Goal: Information Seeking & Learning: Check status

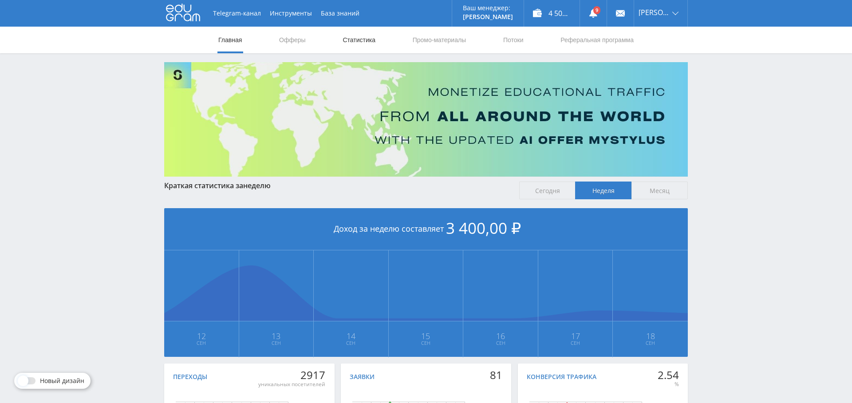
click at [364, 43] on link "Статистика" at bounding box center [359, 40] width 35 height 27
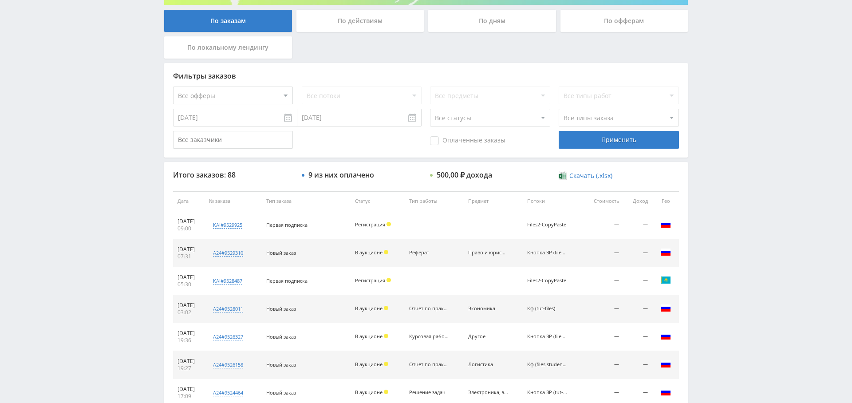
scroll to position [175, 0]
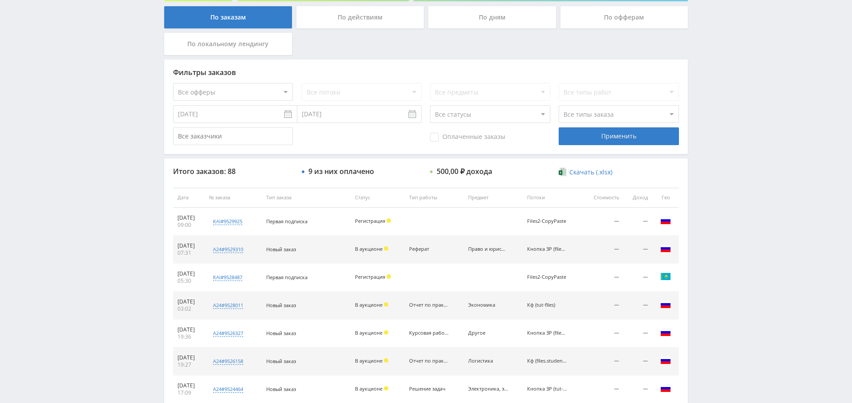
click at [258, 90] on select "Все офферы MyStylus MyStylus - Revshare Кампус AI Studybay Автор24 Studybay Bra…" at bounding box center [233, 92] width 120 height 18
select select "1"
click at [597, 134] on div "Применить" at bounding box center [619, 136] width 120 height 18
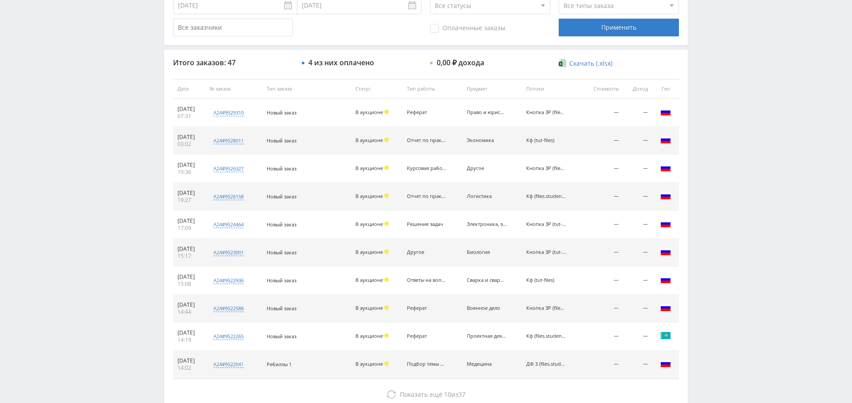
scroll to position [283, 0]
click at [472, 35] on div "Оплаченные заказы" at bounding box center [490, 29] width 120 height 18
drag, startPoint x: 473, startPoint y: 28, endPoint x: 543, endPoint y: 26, distance: 69.7
click at [473, 28] on span "Оплаченные заказы" at bounding box center [467, 29] width 75 height 9
click at [0, 0] on input "Оплаченные заказы" at bounding box center [0, 0] width 0 height 0
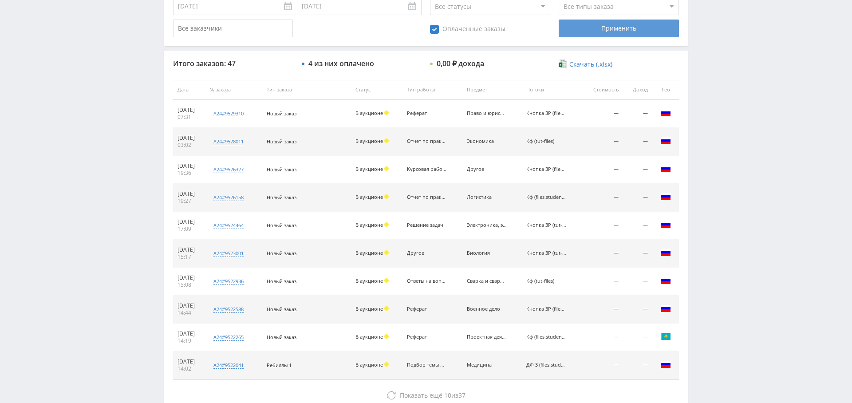
click at [625, 28] on div "Применить" at bounding box center [619, 29] width 120 height 18
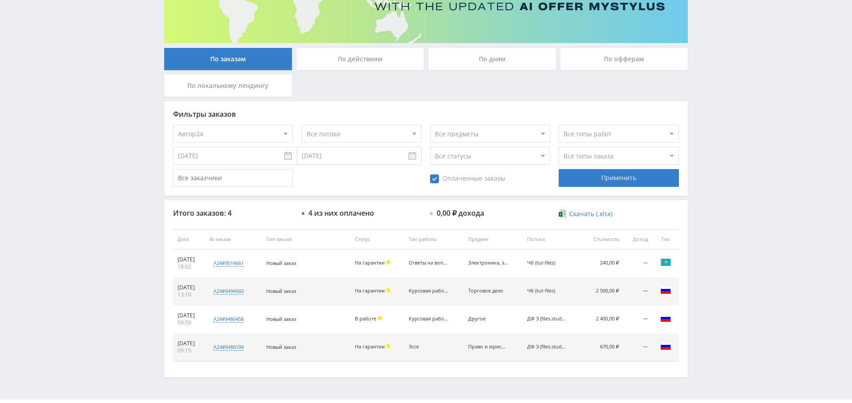
scroll to position [133, 0]
click at [232, 154] on input "[DATE]" at bounding box center [235, 156] width 124 height 18
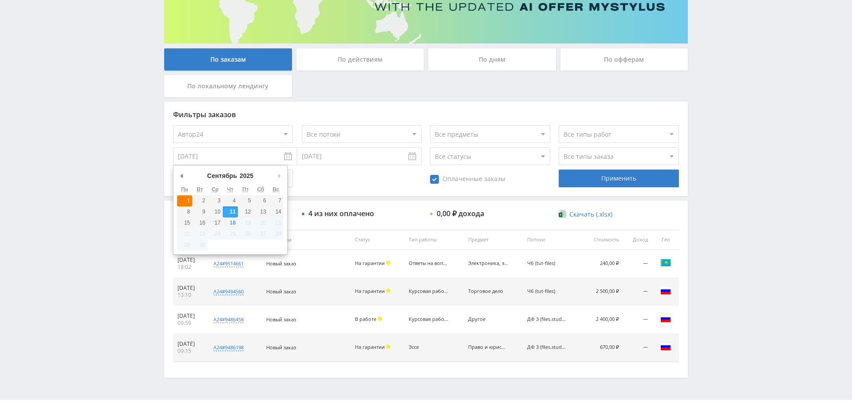
type input "[DATE]"
drag, startPoint x: 188, startPoint y: 197, endPoint x: 220, endPoint y: 199, distance: 32.4
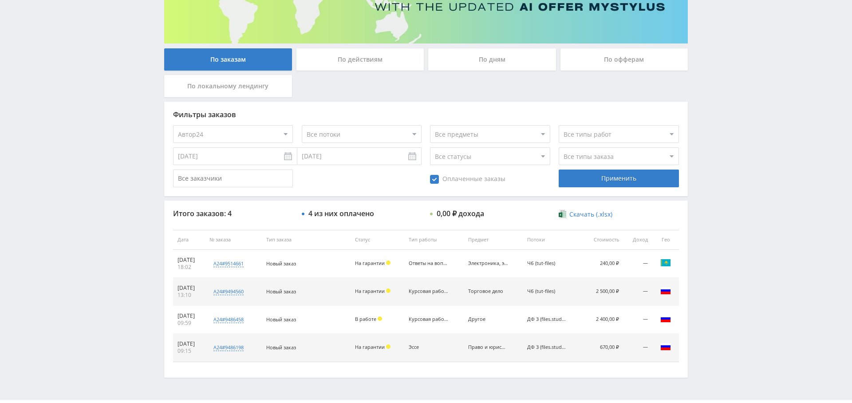
click at [616, 177] on div "Применить" at bounding box center [619, 178] width 120 height 18
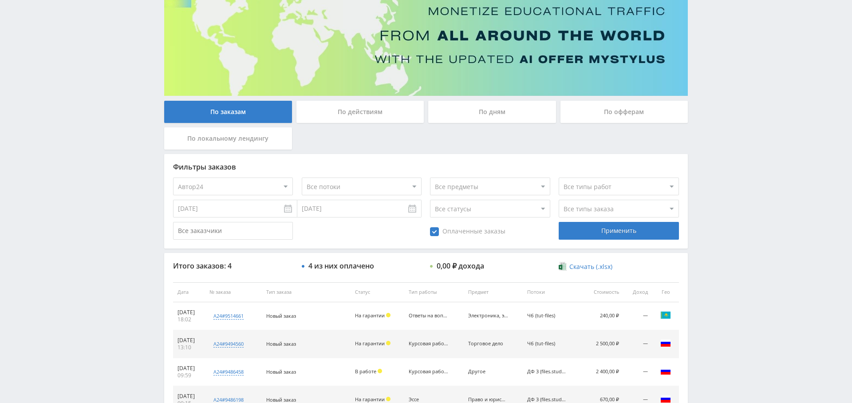
scroll to position [0, 0]
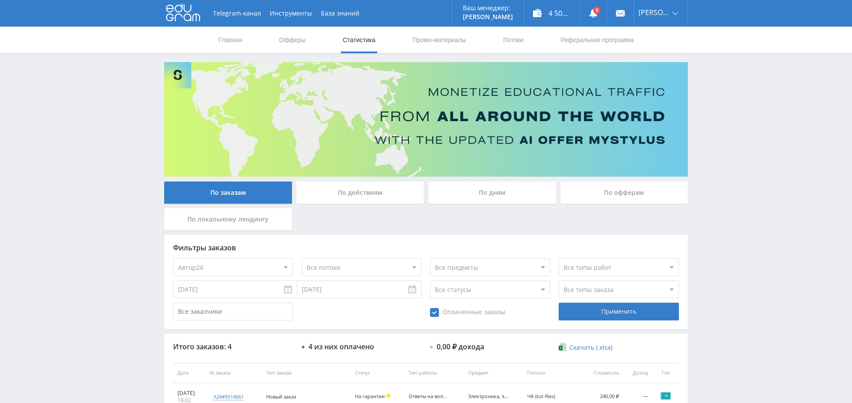
click at [755, 107] on div "Telegram-канал Инструменты База знаний Ваш менеджер: Alex Alex Online @edugram_…" at bounding box center [426, 279] width 852 height 559
click at [658, 70] on link "Выход" at bounding box center [660, 67] width 53 height 16
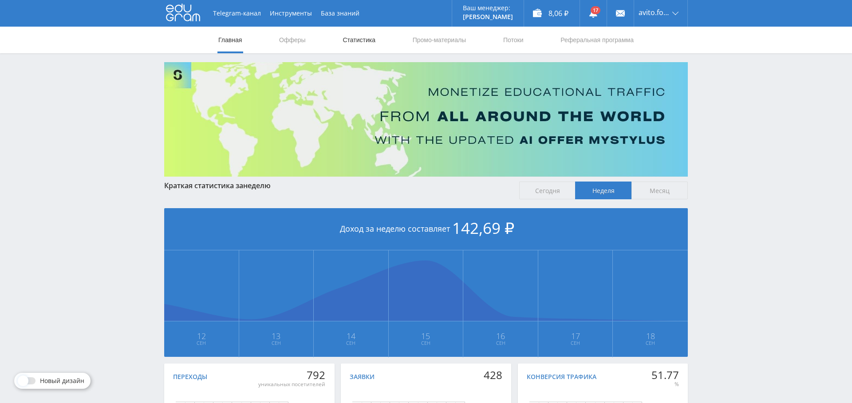
click at [346, 41] on link "Статистика" at bounding box center [359, 40] width 35 height 27
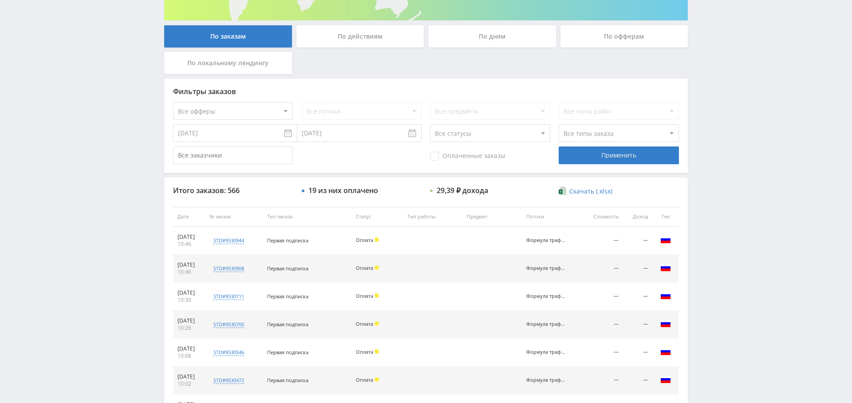
scroll to position [153, 0]
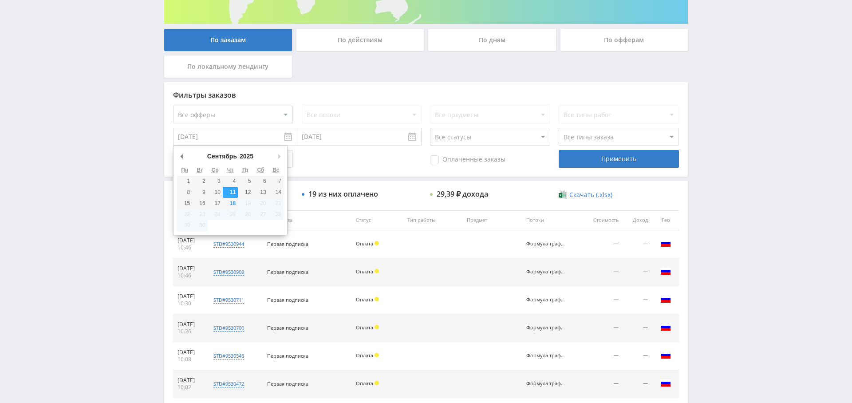
click at [265, 140] on input "[DATE]" at bounding box center [235, 137] width 124 height 18
type input "[DATE]"
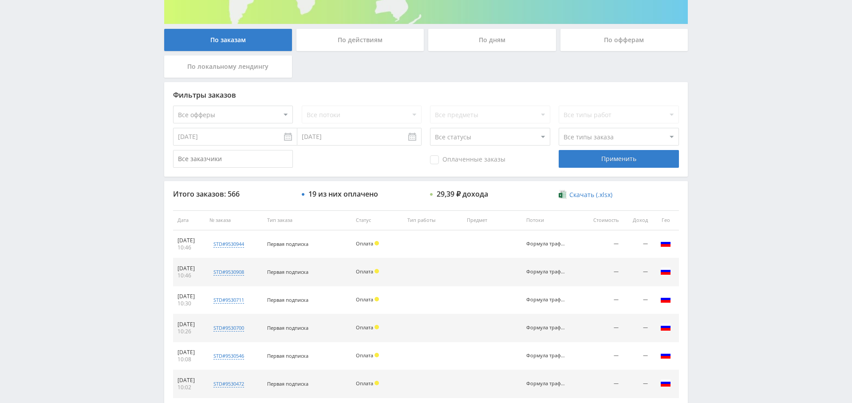
click at [193, 113] on select "Все офферы MyStylus MyStylus - Revshare Кампус AI Studybay Автор24 Studybay Bra…" at bounding box center [233, 115] width 120 height 18
select select "376"
click at [611, 162] on div "Применить" at bounding box center [619, 159] width 120 height 18
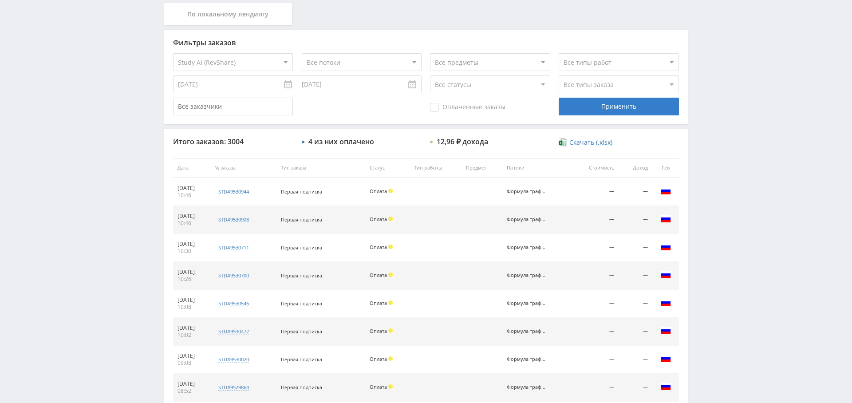
scroll to position [203, 0]
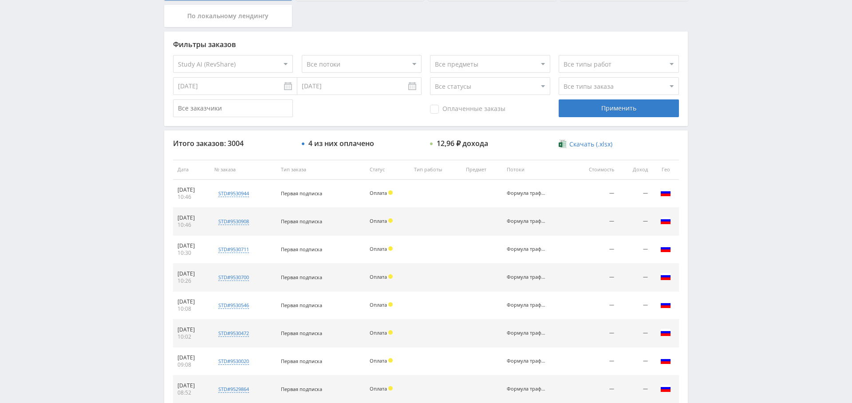
click at [458, 109] on span "Оплаченные заказы" at bounding box center [467, 109] width 75 height 9
click at [0, 0] on input "Оплаченные заказы" at bounding box center [0, 0] width 0 height 0
click at [618, 106] on div "Применить" at bounding box center [619, 108] width 120 height 18
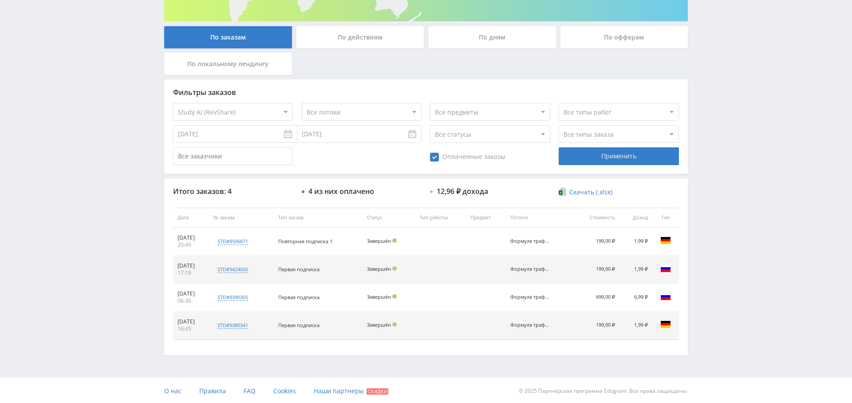
scroll to position [0, 0]
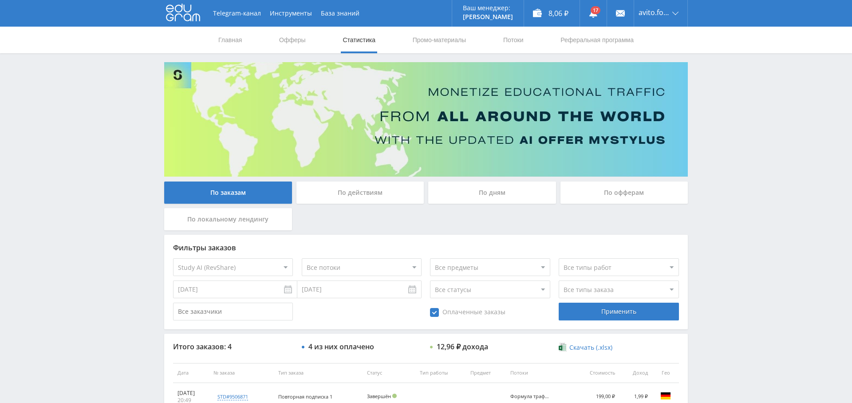
click at [256, 267] on select "Все офферы MyStylus MyStylus - Revshare Кампус AI Studybay Автор24 Studybay Bra…" at bounding box center [233, 267] width 120 height 18
select select "1"
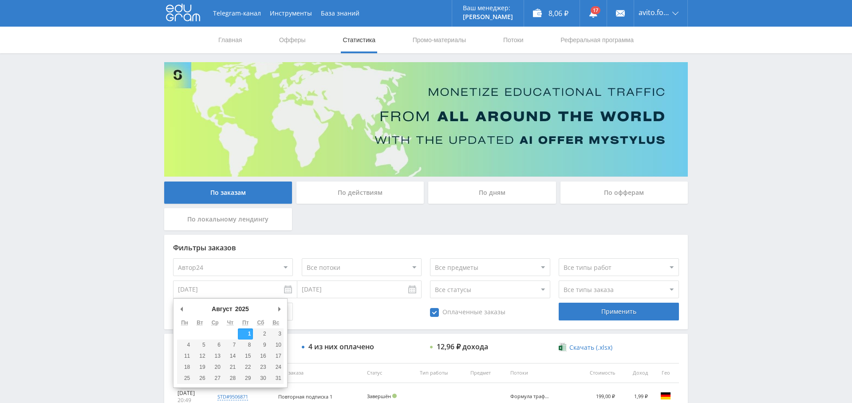
click at [221, 292] on input "[DATE]" at bounding box center [235, 289] width 124 height 18
type input "[DATE]"
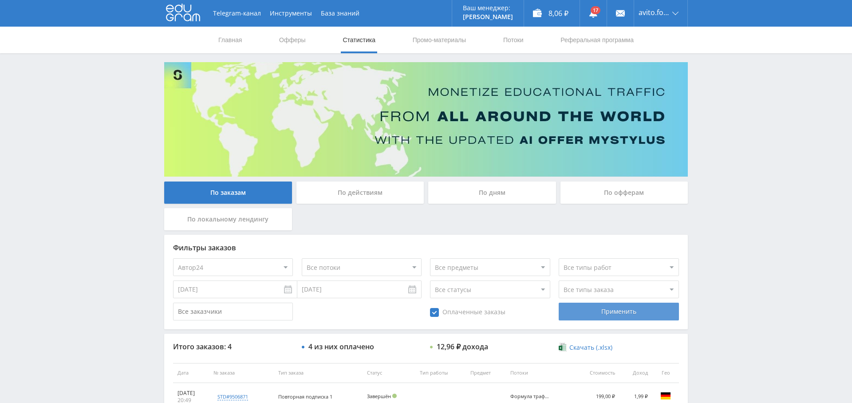
click at [638, 305] on div "Применить" at bounding box center [619, 312] width 120 height 18
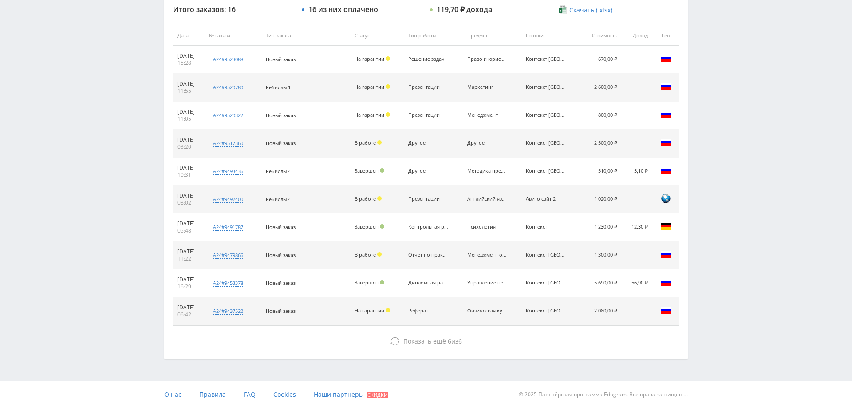
scroll to position [340, 0]
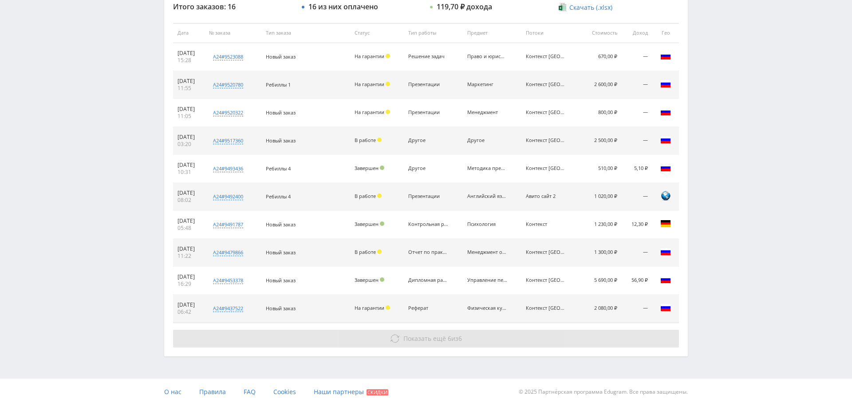
click at [448, 334] on span "6" at bounding box center [450, 338] width 4 height 8
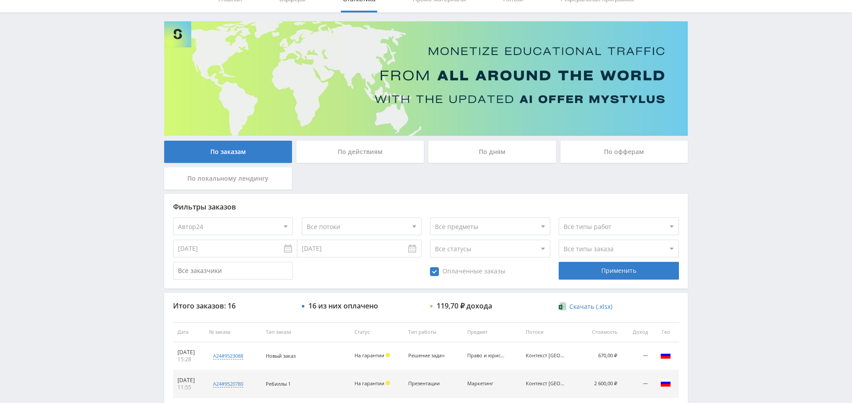
scroll to position [0, 0]
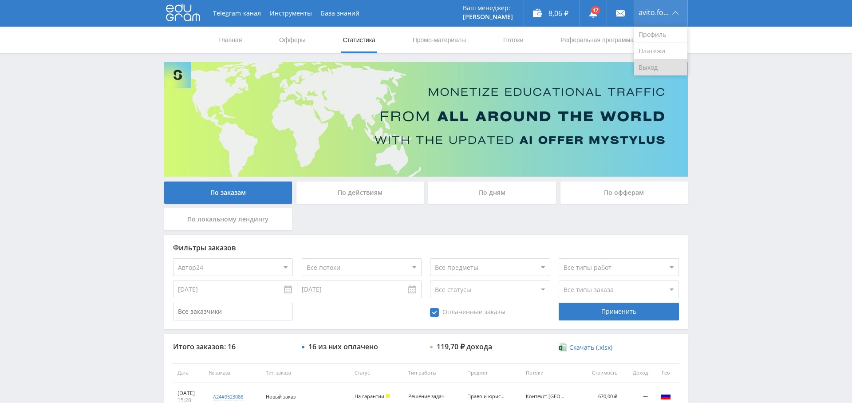
click at [653, 64] on link "Выход" at bounding box center [660, 67] width 53 height 16
